Goal: Task Accomplishment & Management: Complete application form

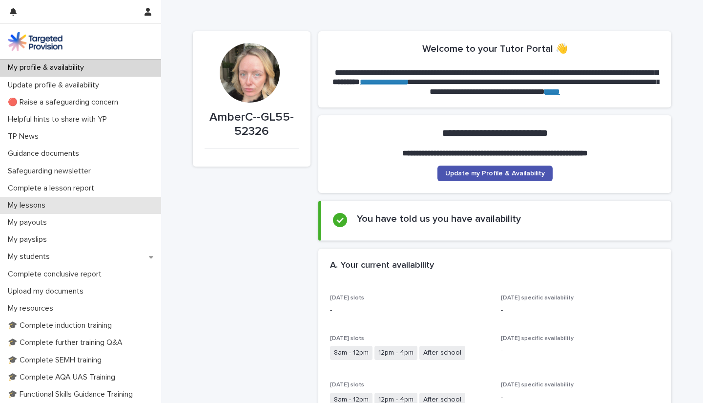
click at [80, 205] on div "My lessons" at bounding box center [80, 205] width 161 height 17
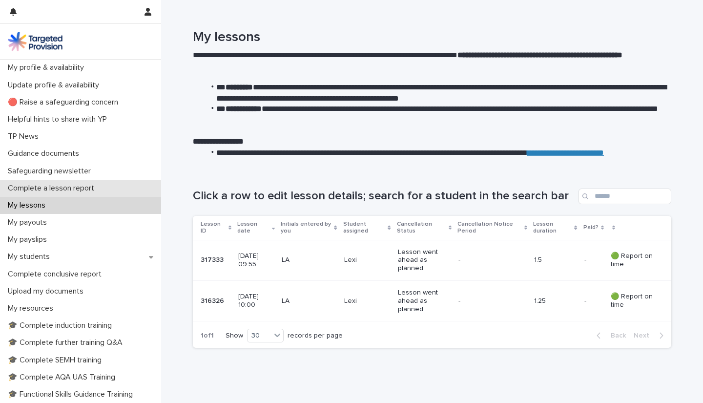
click at [67, 182] on div "Complete a lesson report" at bounding box center [80, 188] width 161 height 17
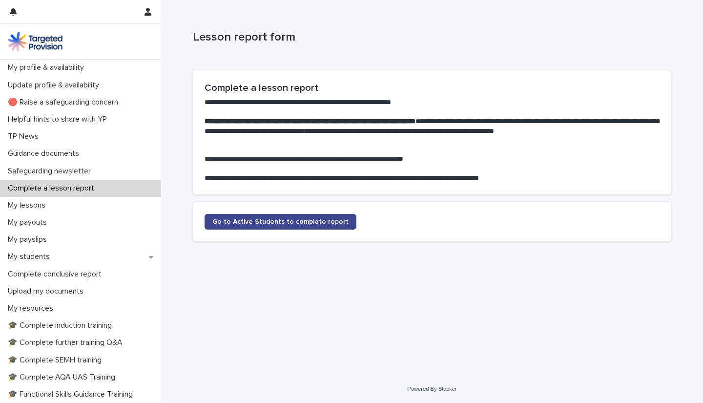
click at [327, 221] on link "Go to Active Students to complete report" at bounding box center [281, 222] width 152 height 16
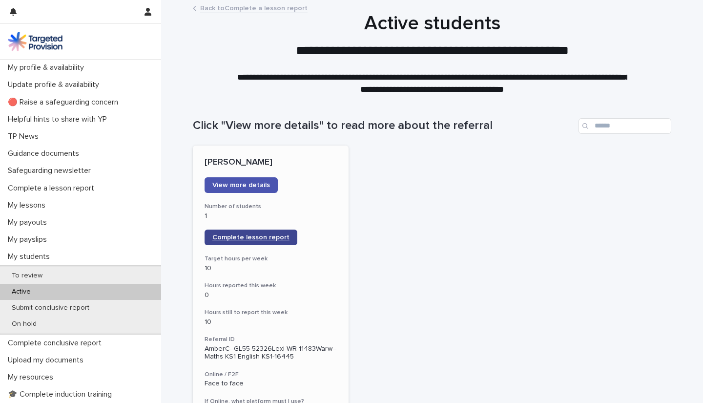
click at [254, 221] on link "Complete lesson report" at bounding box center [251, 237] width 93 height 16
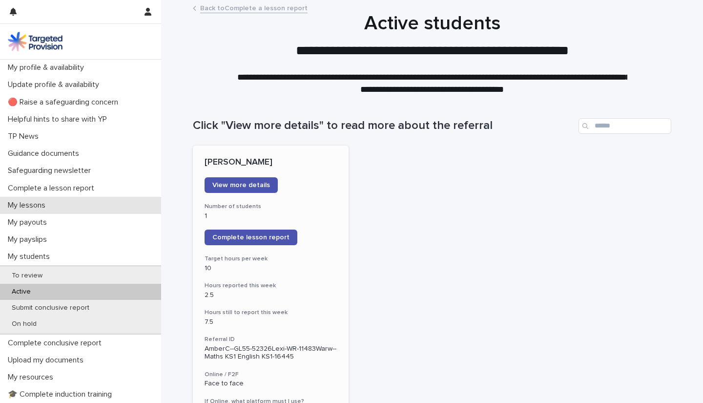
click at [50, 206] on p "My lessons" at bounding box center [28, 205] width 49 height 9
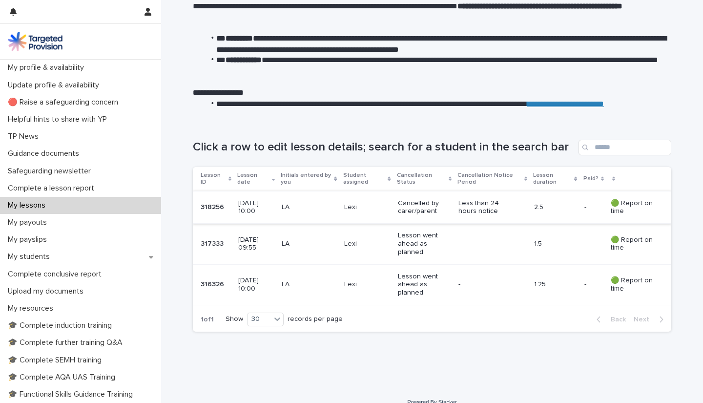
scroll to position [52, 0]
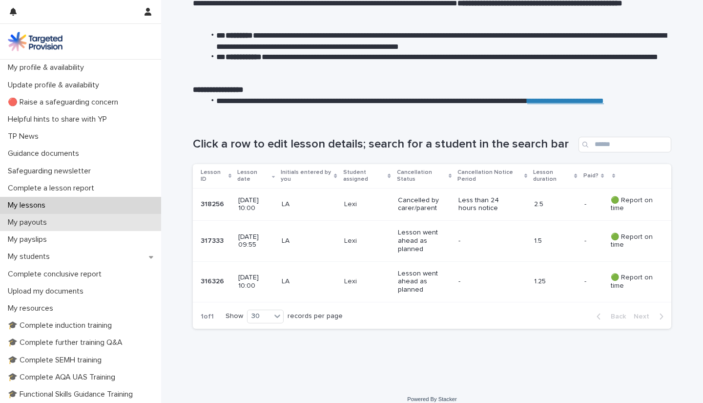
click at [79, 221] on div "My payouts" at bounding box center [80, 222] width 161 height 17
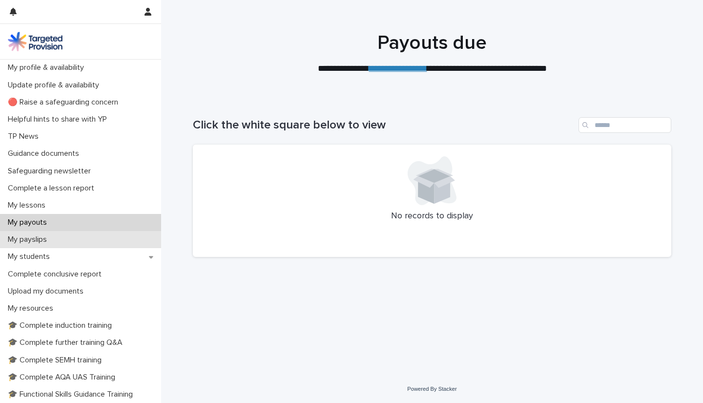
click at [68, 221] on div "My payslips" at bounding box center [80, 239] width 161 height 17
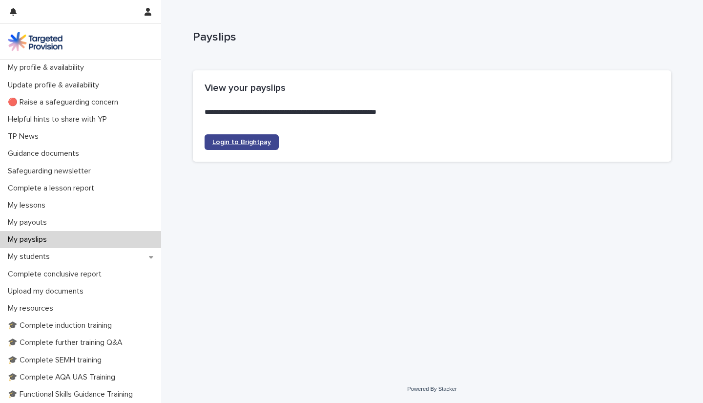
click at [242, 134] on link "Login to Brightpay" at bounding box center [242, 142] width 74 height 16
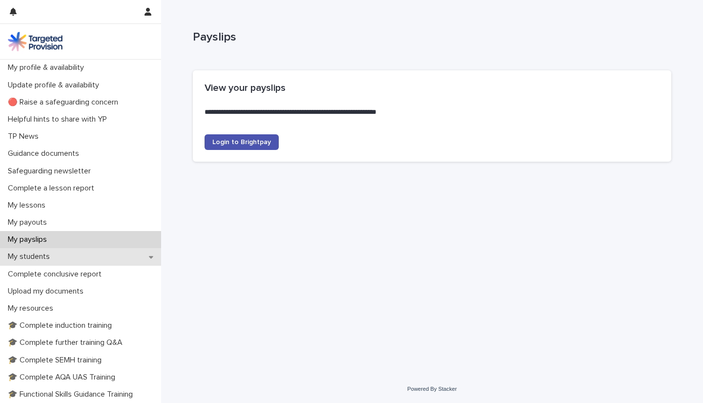
click at [92, 221] on div "My students" at bounding box center [80, 256] width 161 height 17
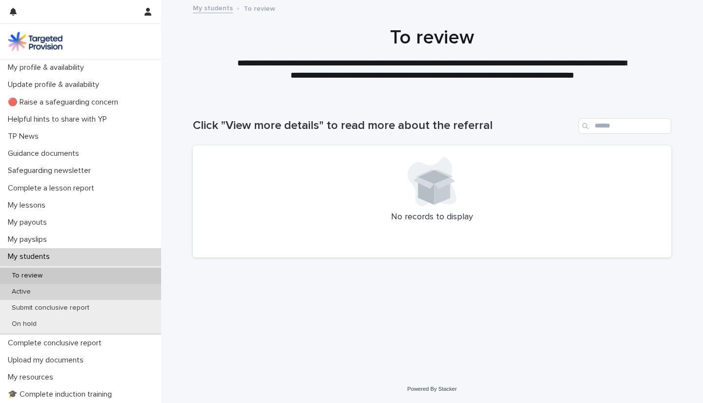
click at [64, 221] on div "Active" at bounding box center [80, 292] width 161 height 16
